Goal: Task Accomplishment & Management: Complete application form

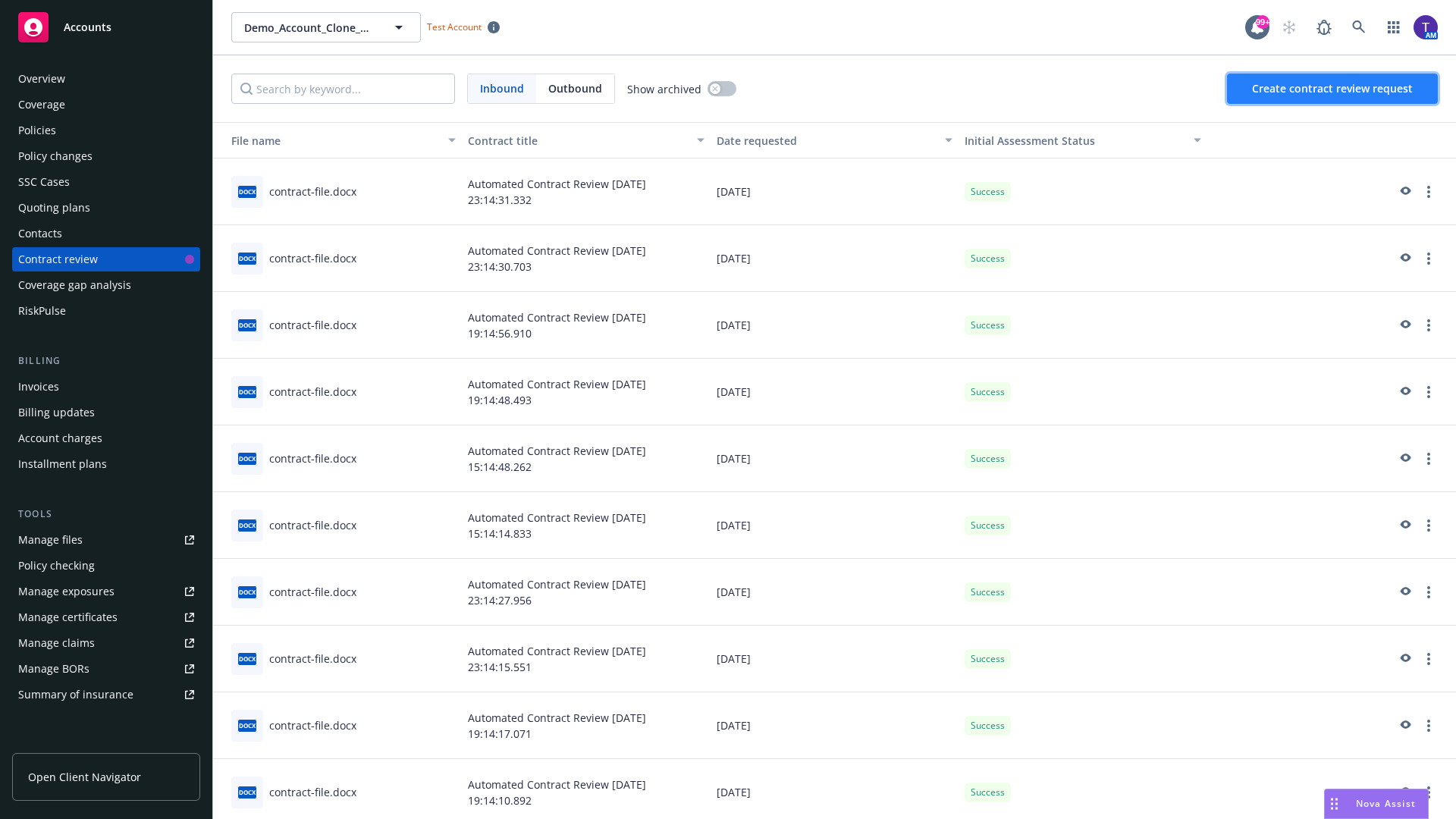
click at [1333, 88] on span "Create contract review request" at bounding box center [1332, 88] width 161 height 15
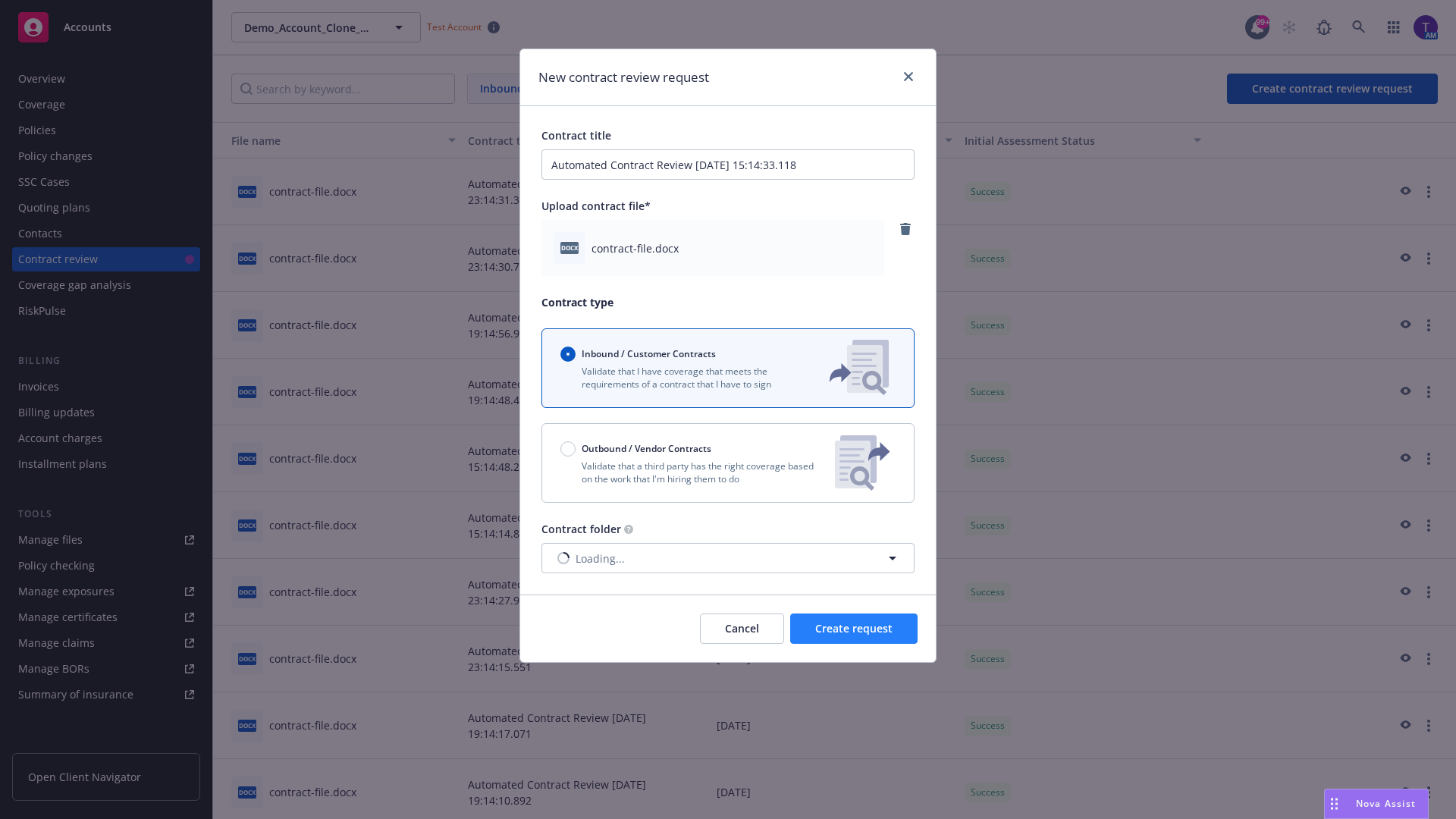
type input "Automated Contract Review 09-10-2025 15:14:33.118"
click at [854, 628] on span "Create request" at bounding box center [853, 628] width 78 height 15
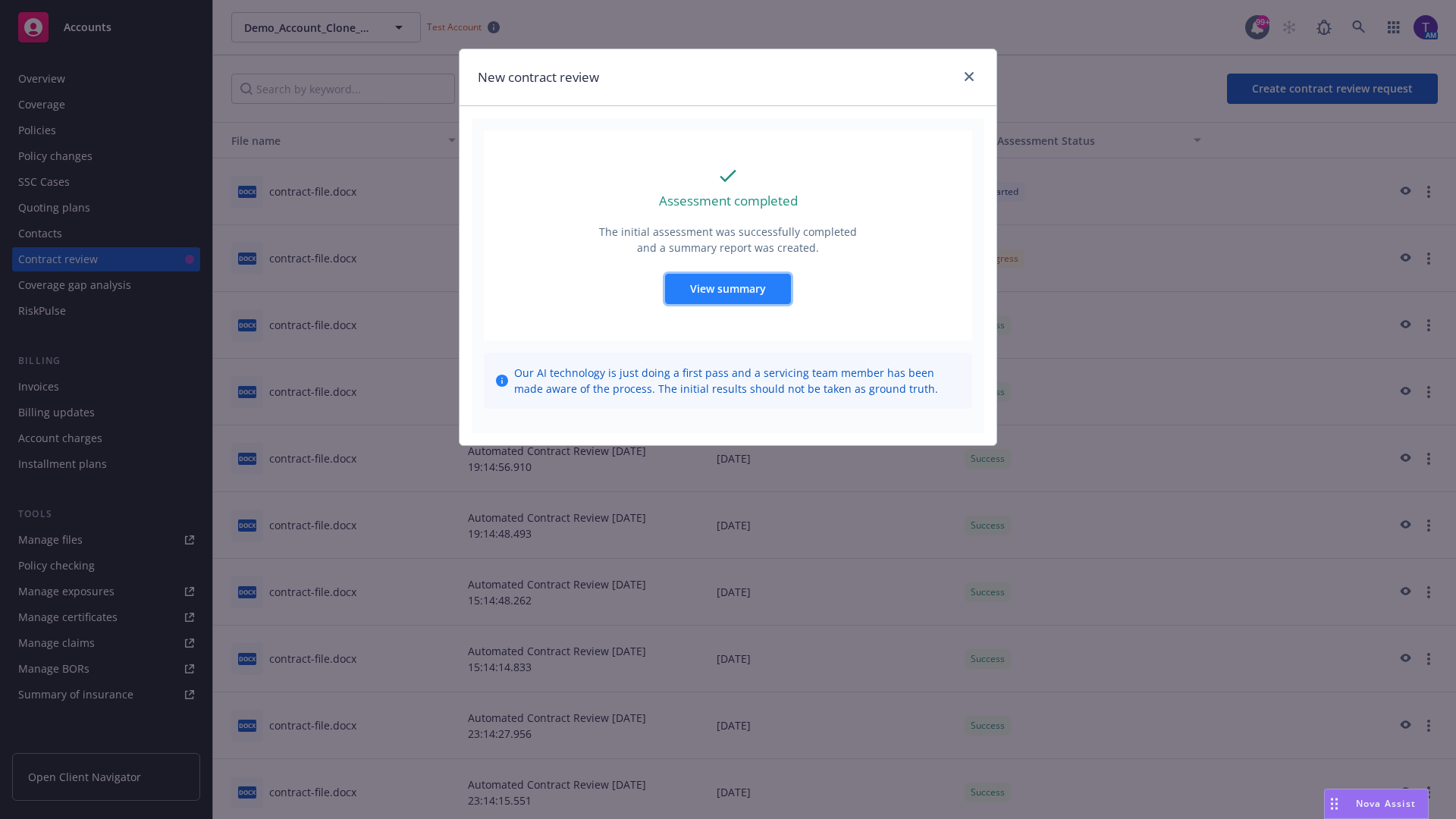
click at [728, 289] on span "View summary" at bounding box center [728, 289] width 76 height 15
